Goal: Information Seeking & Learning: Learn about a topic

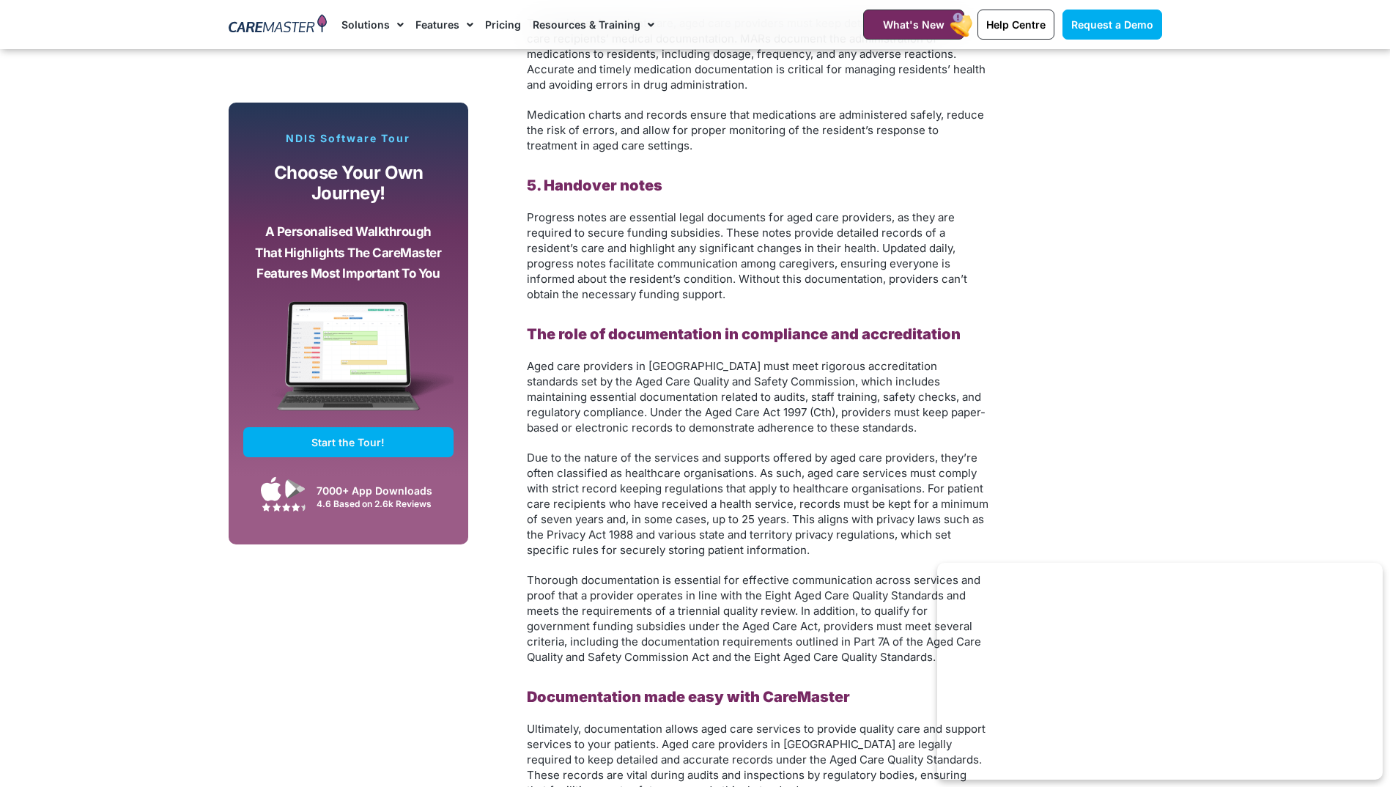
scroll to position [2272, 0]
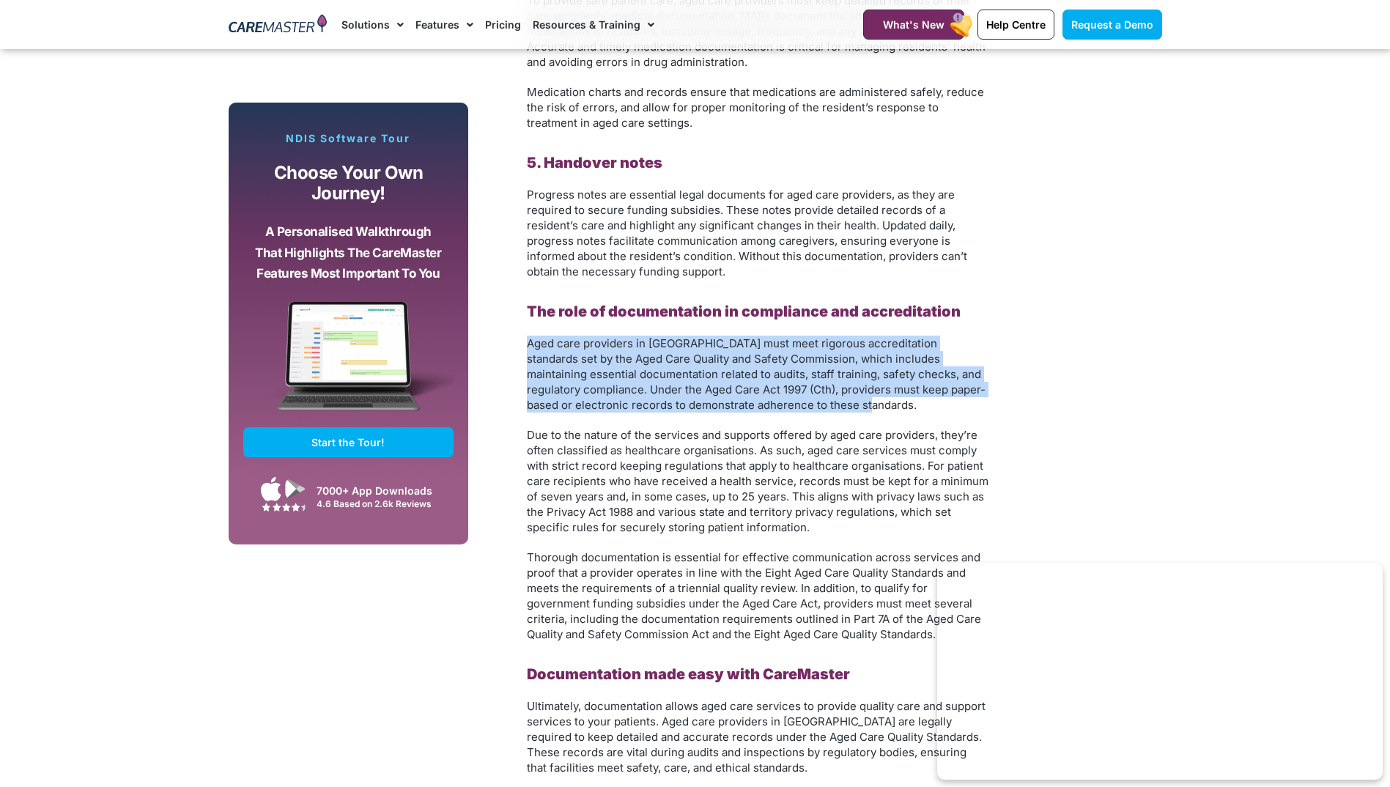
drag, startPoint x: 529, startPoint y: 337, endPoint x: 887, endPoint y: 405, distance: 364.7
click at [887, 405] on p "Aged care providers in [GEOGRAPHIC_DATA] must meet rigorous accreditation stand…" at bounding box center [758, 374] width 462 height 77
copy span "Aged care providers in [GEOGRAPHIC_DATA] must meet rigorous accreditation stand…"
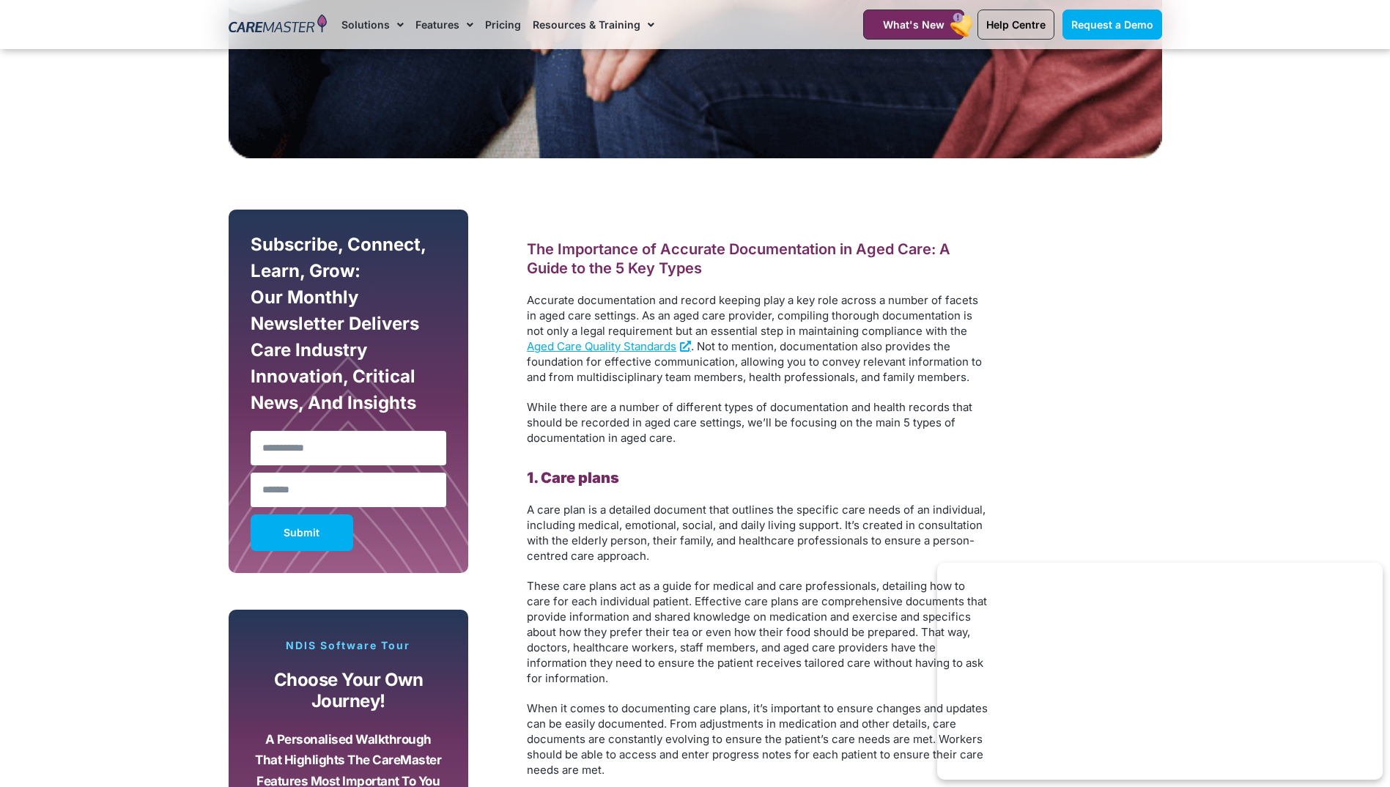
scroll to position [953, 0]
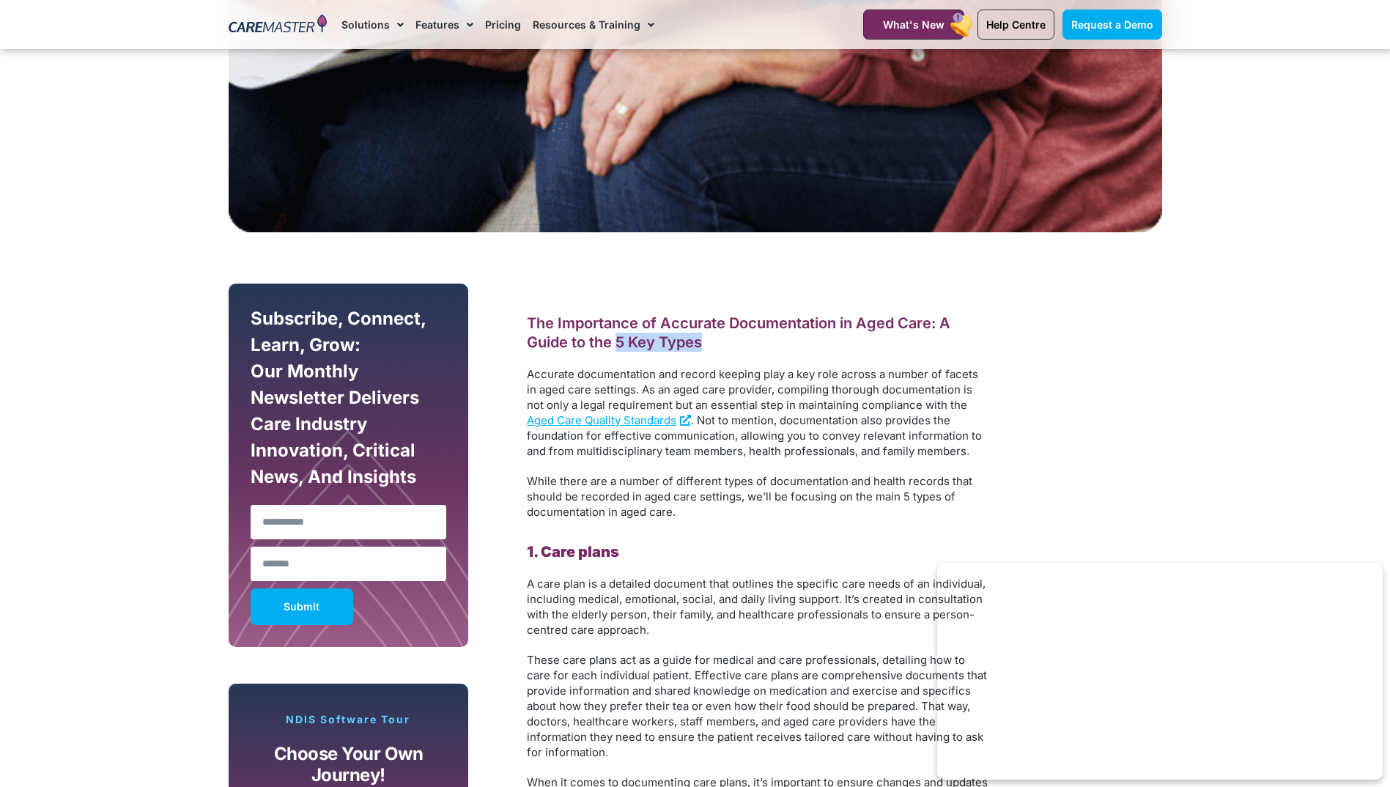
drag, startPoint x: 618, startPoint y: 343, endPoint x: 708, endPoint y: 346, distance: 90.2
click at [708, 346] on h2 "The Importance of Accurate Documentation in Aged Care: A Guide to the 5 Key Typ…" at bounding box center [758, 333] width 462 height 38
drag, startPoint x: 708, startPoint y: 346, endPoint x: 679, endPoint y: 344, distance: 29.3
copy h2 "5 Key Types"
drag, startPoint x: 736, startPoint y: 324, endPoint x: 934, endPoint y: 328, distance: 197.2
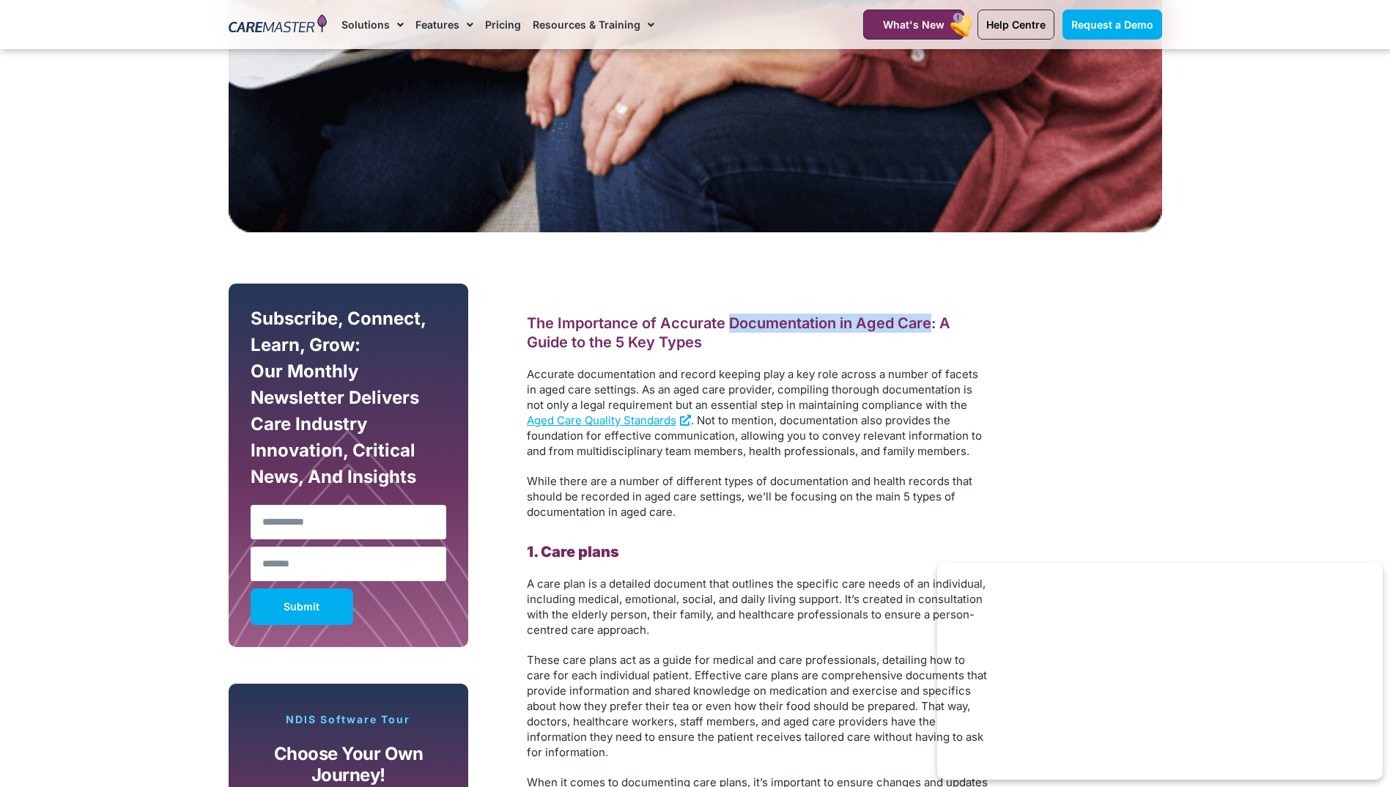
click at [934, 328] on h2 "The Importance of Accurate Documentation in Aged Care: A Guide to the 5 Key Typ…" at bounding box center [758, 333] width 462 height 38
drag, startPoint x: 934, startPoint y: 329, endPoint x: 871, endPoint y: 322, distance: 63.4
copy h2 "Documentation in Aged Care"
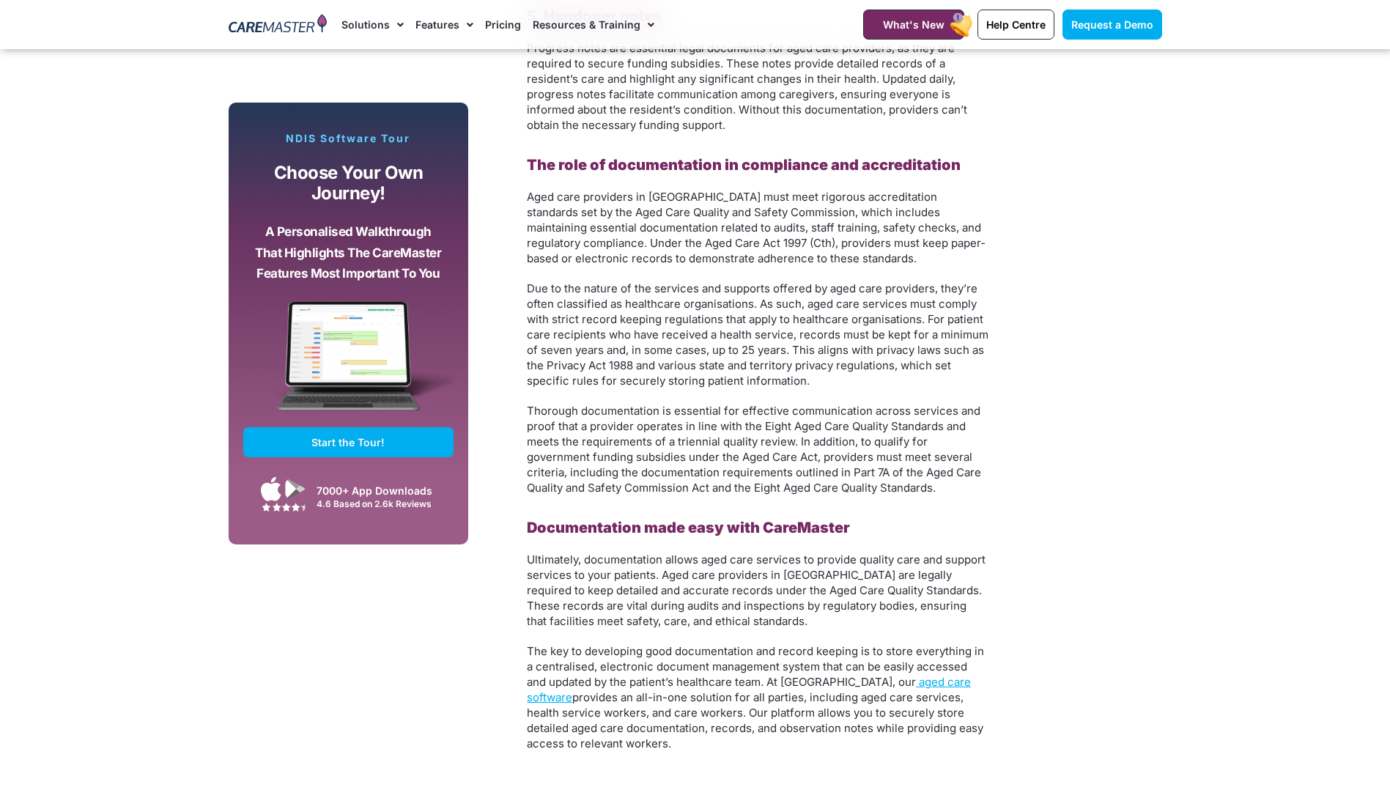
scroll to position [1832, 0]
